Goal: Task Accomplishment & Management: Use online tool/utility

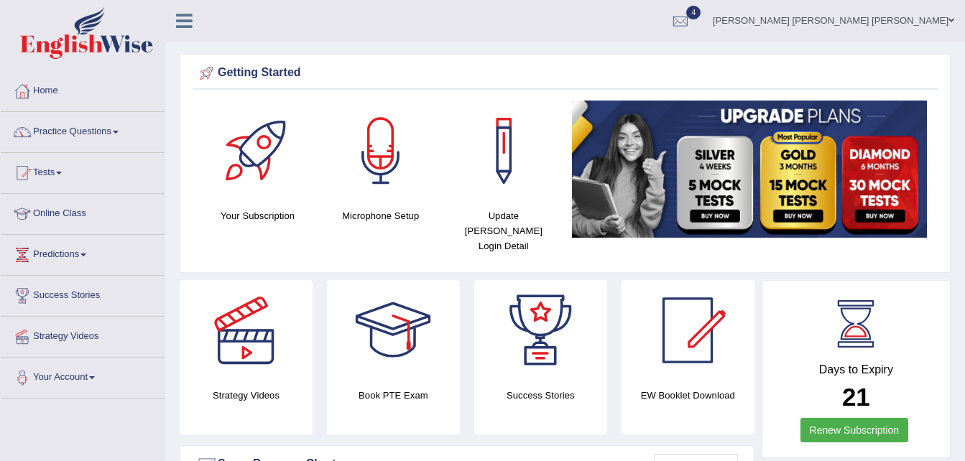
click at [64, 177] on link "Tests" at bounding box center [83, 171] width 164 height 36
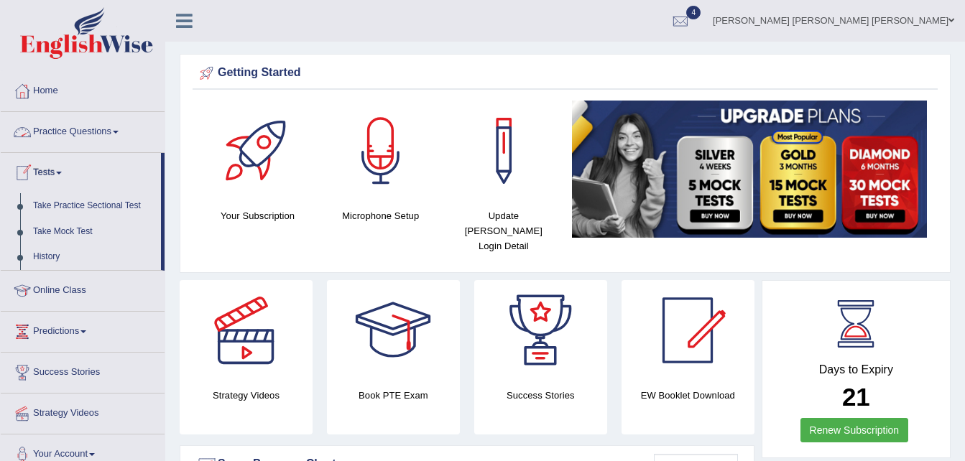
click at [115, 129] on link "Practice Questions" at bounding box center [83, 130] width 164 height 36
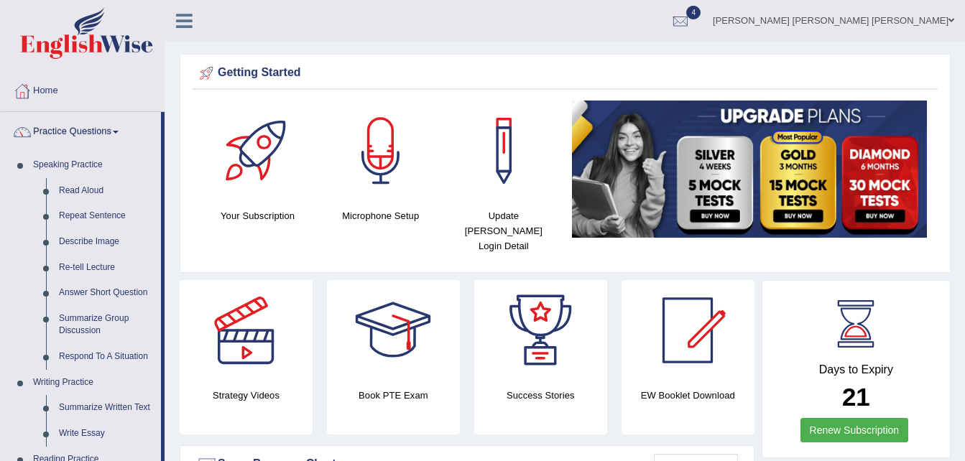
click at [119, 131] on span at bounding box center [116, 132] width 6 height 3
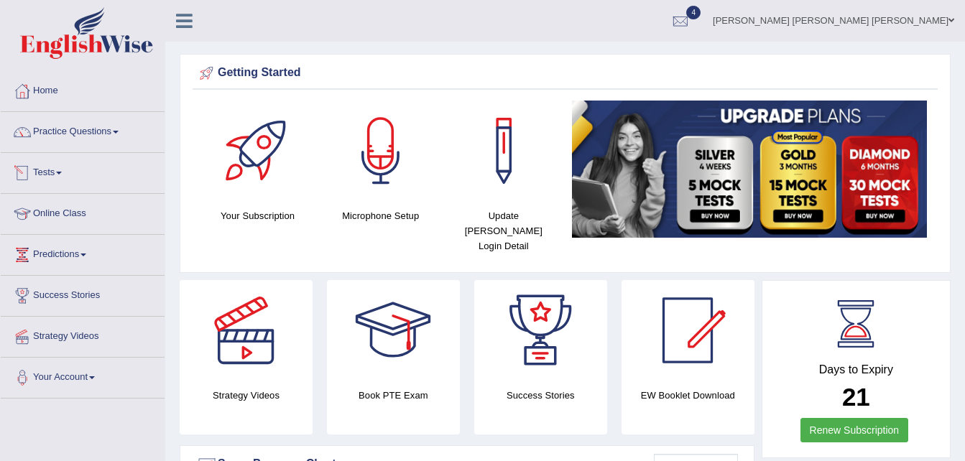
click at [62, 174] on span at bounding box center [59, 173] width 6 height 3
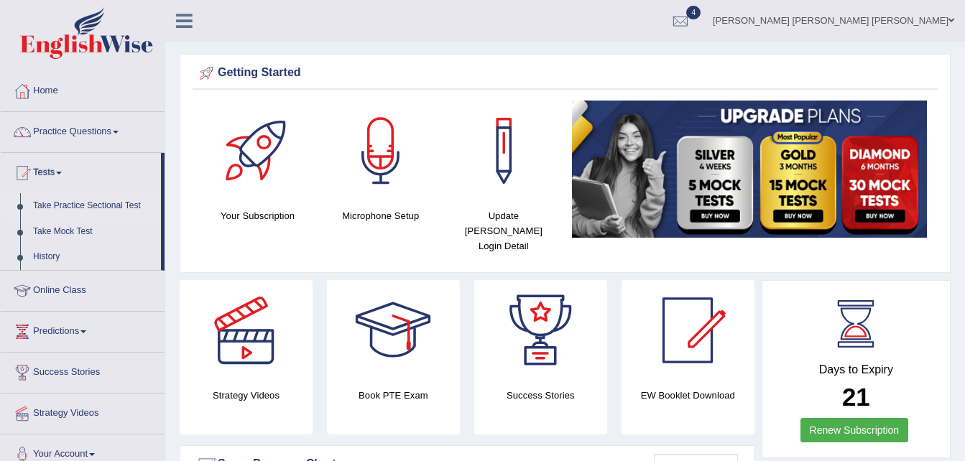
click at [67, 205] on link "Take Practice Sectional Test" at bounding box center [94, 206] width 134 height 26
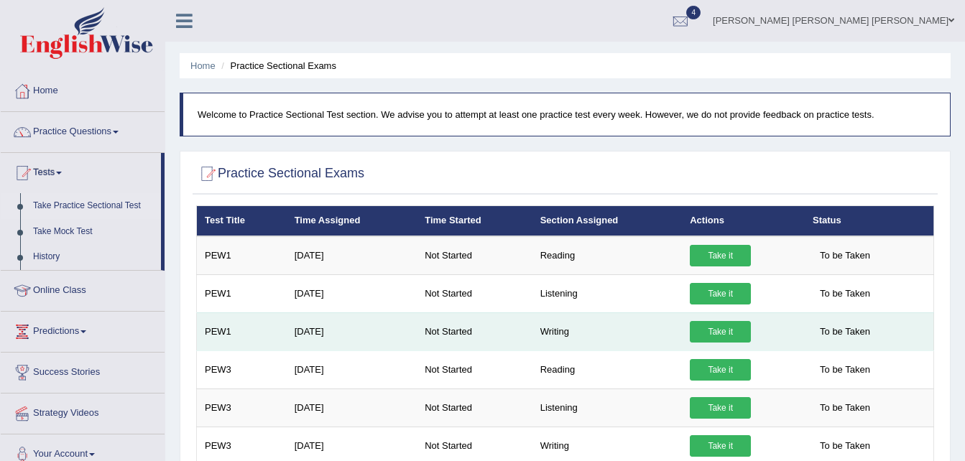
click at [704, 335] on link "Take it" at bounding box center [719, 332] width 61 height 22
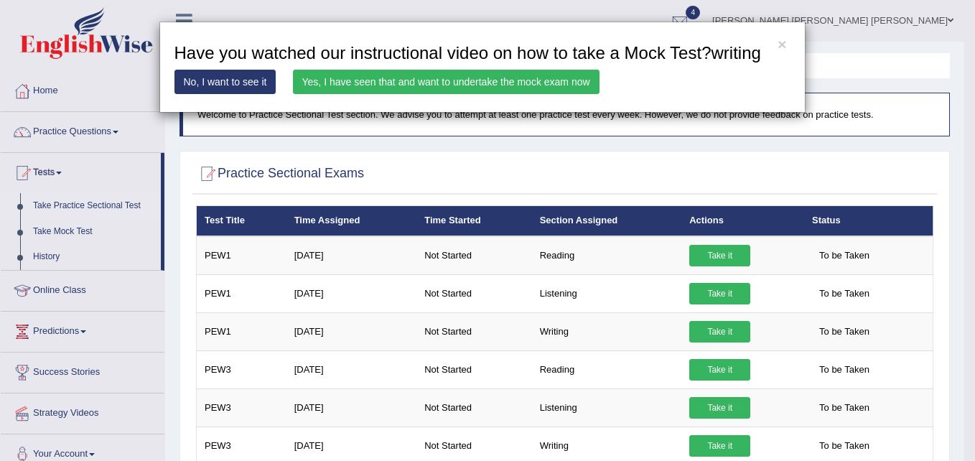
click at [365, 80] on link "Yes, I have seen that and want to undertake the mock exam now" at bounding box center [446, 82] width 307 height 24
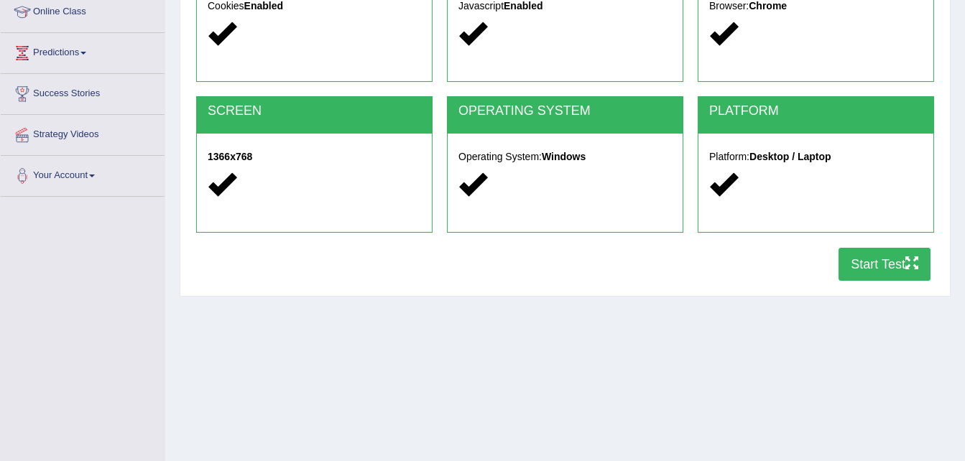
scroll to position [212, 0]
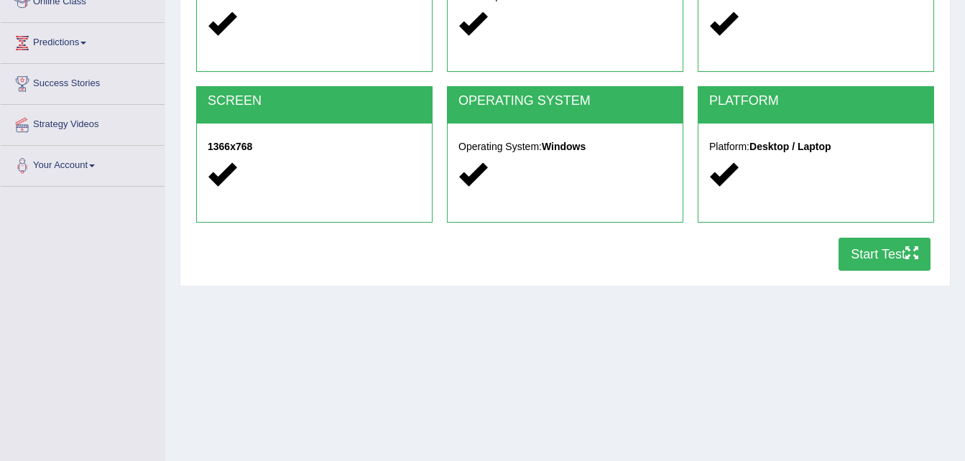
click at [873, 249] on button "Start Test" at bounding box center [884, 254] width 92 height 33
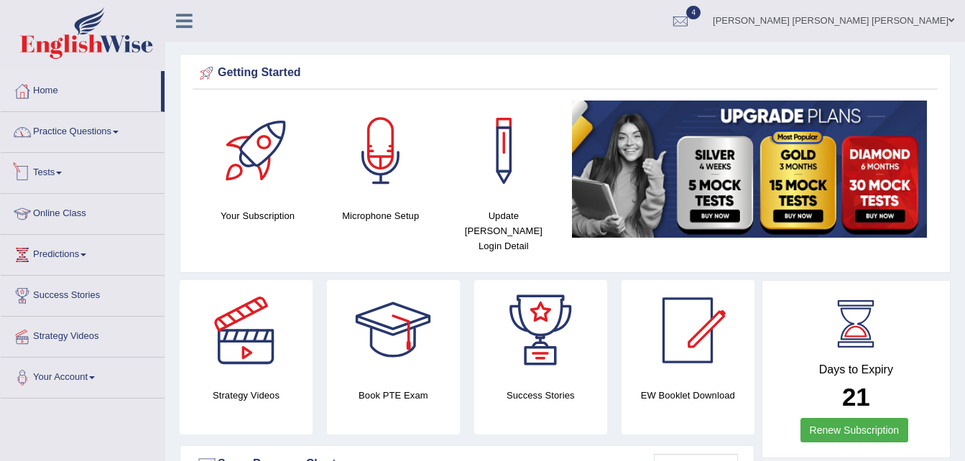
click at [64, 169] on link "Tests" at bounding box center [83, 171] width 164 height 36
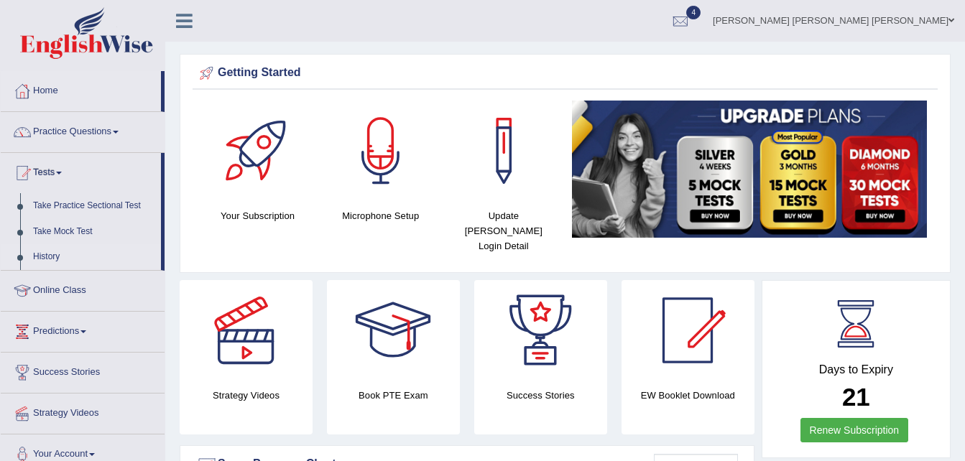
click at [42, 245] on link "History" at bounding box center [94, 257] width 134 height 26
